Goal: Check status: Check status

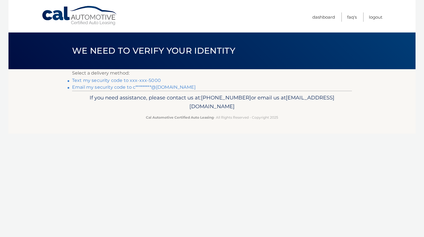
click at [117, 81] on link "Text my security code to xxx-xxx-5000" at bounding box center [116, 80] width 89 height 5
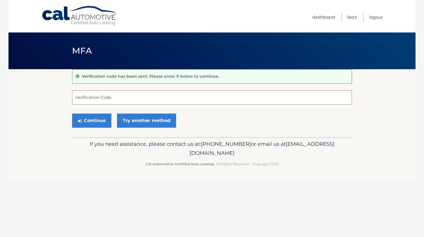
click at [109, 95] on input "Verification Code" at bounding box center [212, 98] width 280 height 14
type input "303263"
click at [89, 122] on button "Continue" at bounding box center [91, 121] width 39 height 14
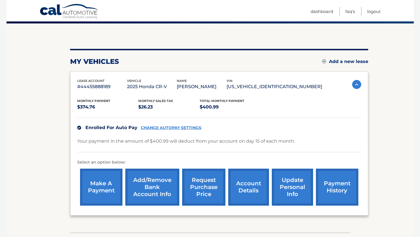
scroll to position [57, 0]
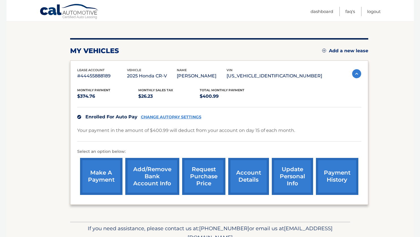
click at [344, 177] on link "payment history" at bounding box center [337, 176] width 42 height 37
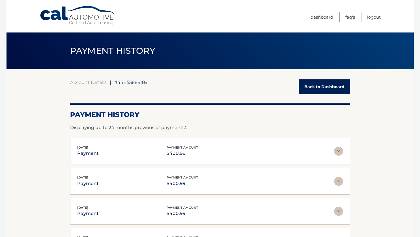
click at [326, 84] on link "Back to Dashboard" at bounding box center [324, 86] width 51 height 15
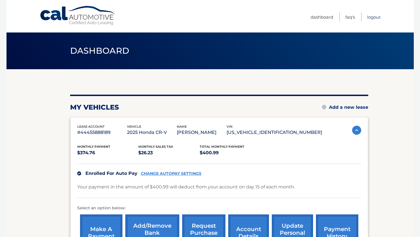
click at [373, 16] on link "Logout" at bounding box center [374, 16] width 14 height 9
